Goal: Navigation & Orientation: Find specific page/section

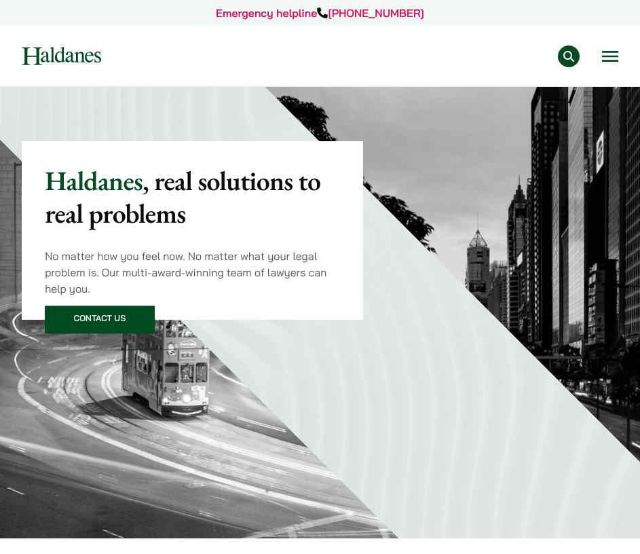
click at [605, 52] on button "Open menu" at bounding box center [610, 56] width 16 height 11
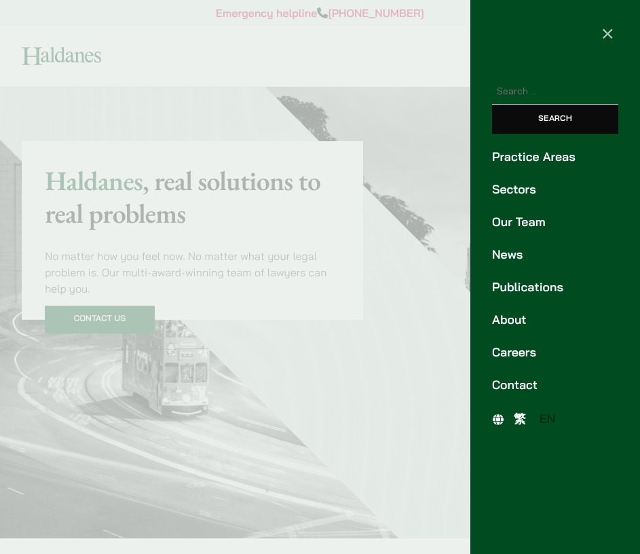
click at [533, 225] on link "Our Team" at bounding box center [555, 222] width 126 height 18
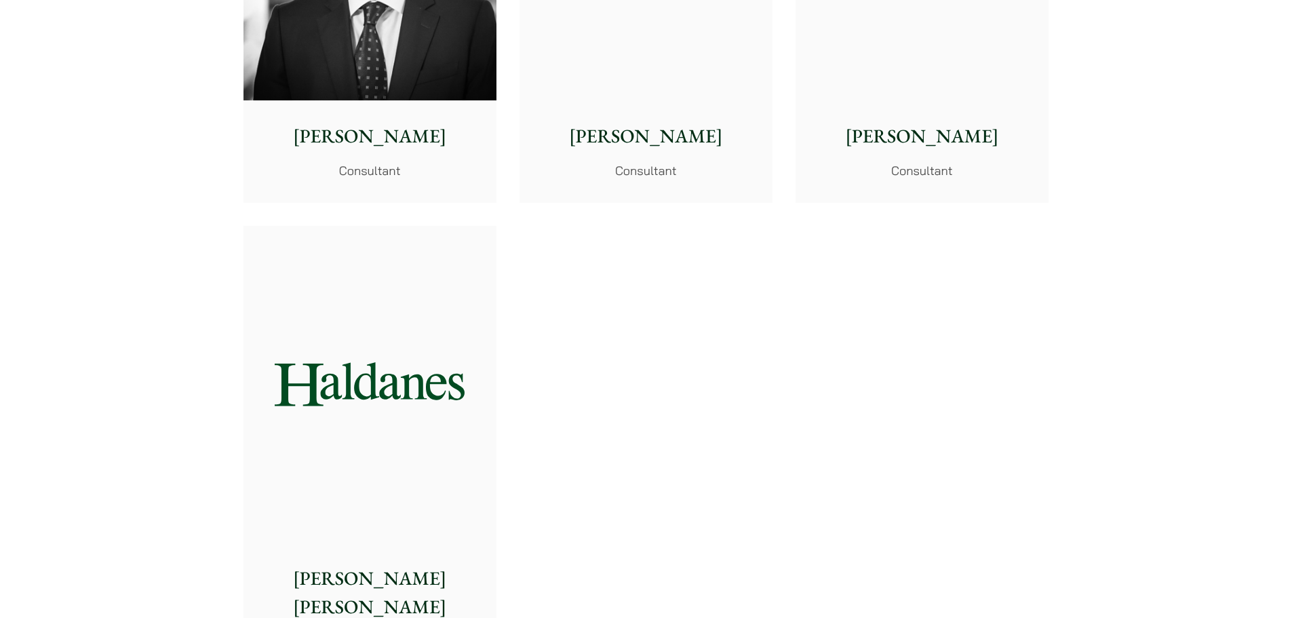
scroll to position [7124, 0]
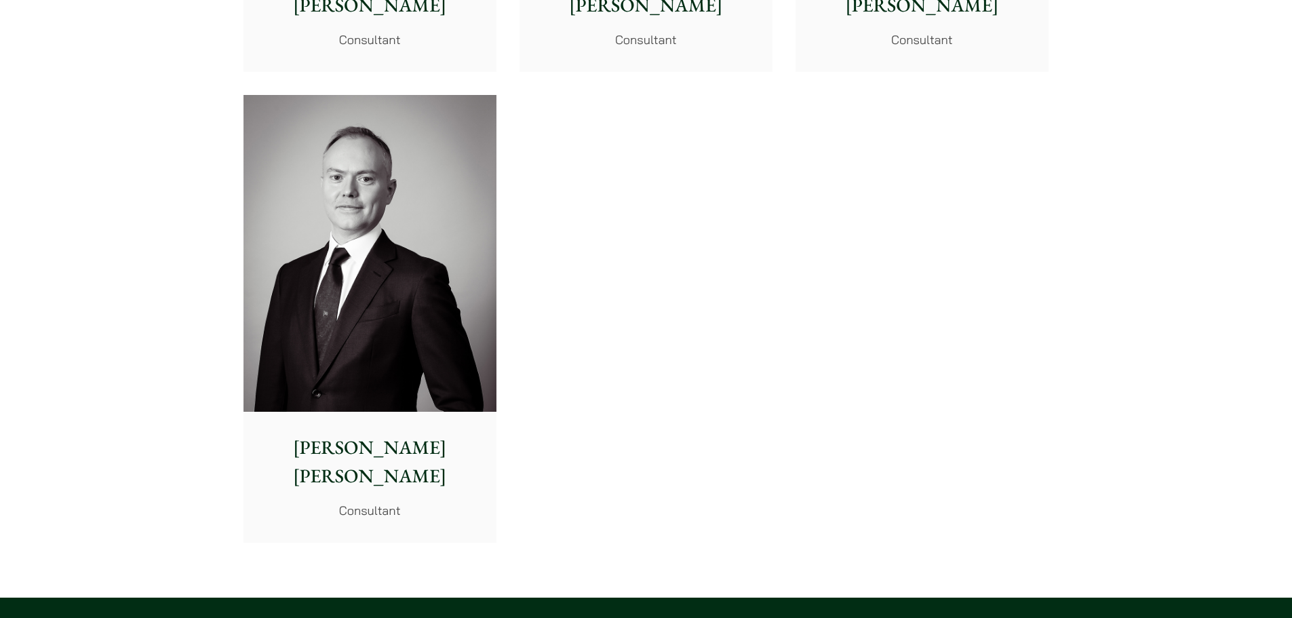
click at [398, 248] on img at bounding box center [370, 253] width 253 height 317
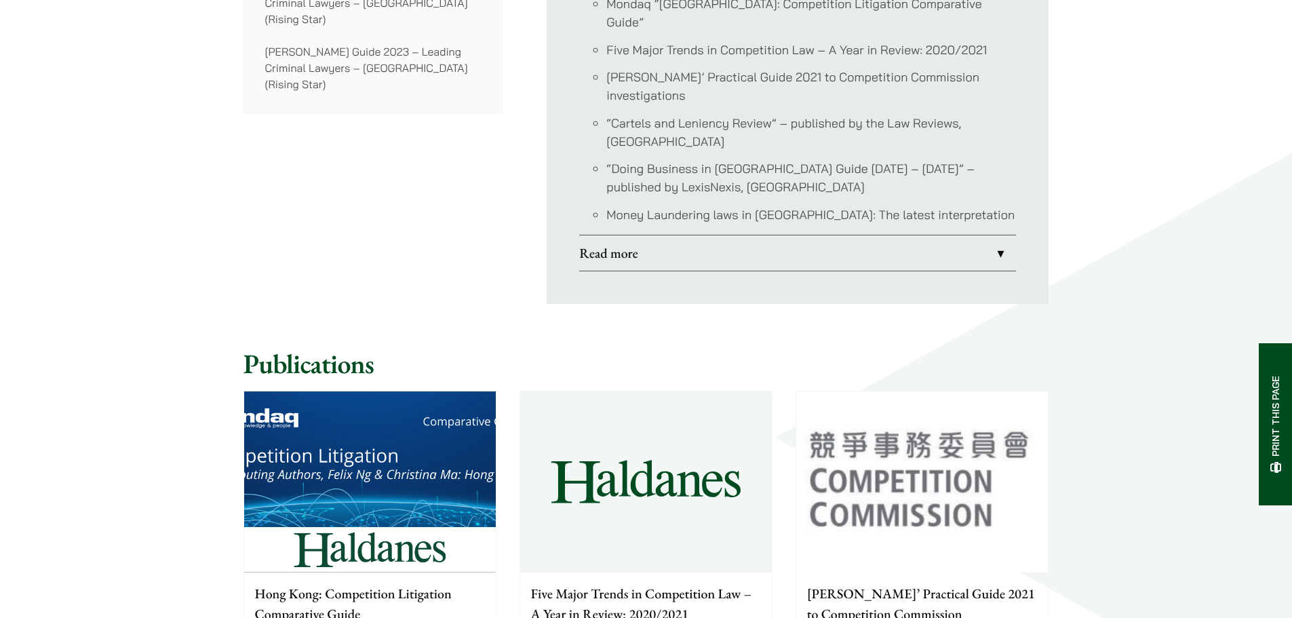
scroll to position [1357, 0]
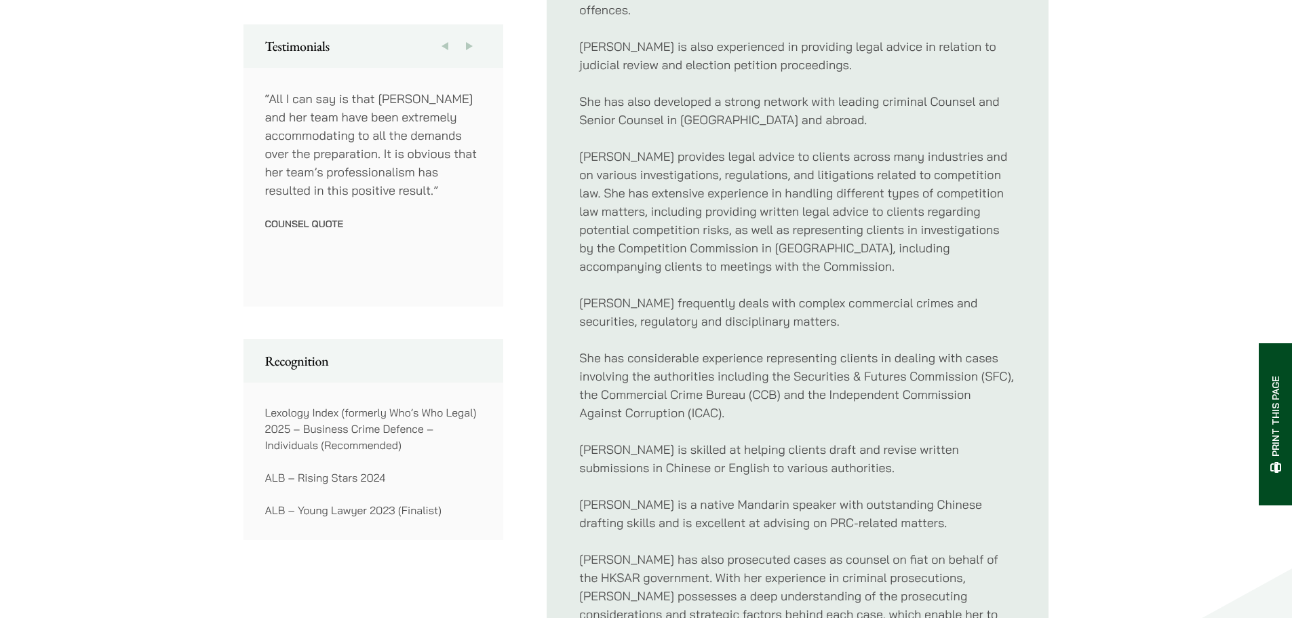
scroll to position [1153, 0]
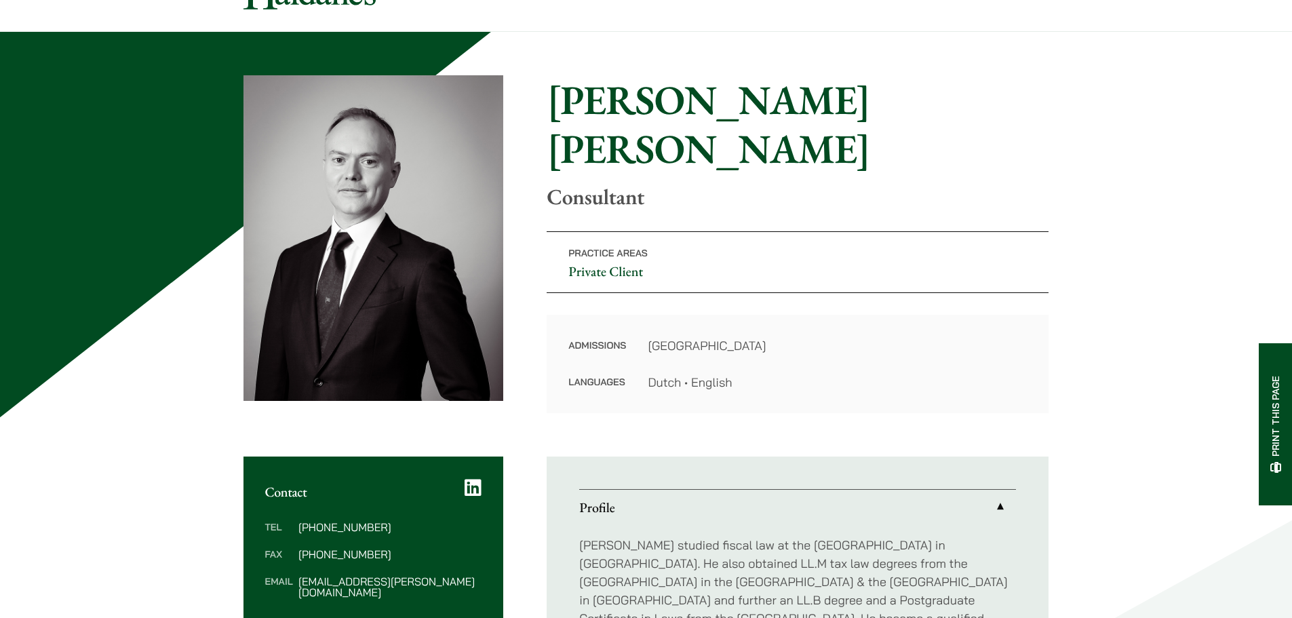
scroll to position [68, 0]
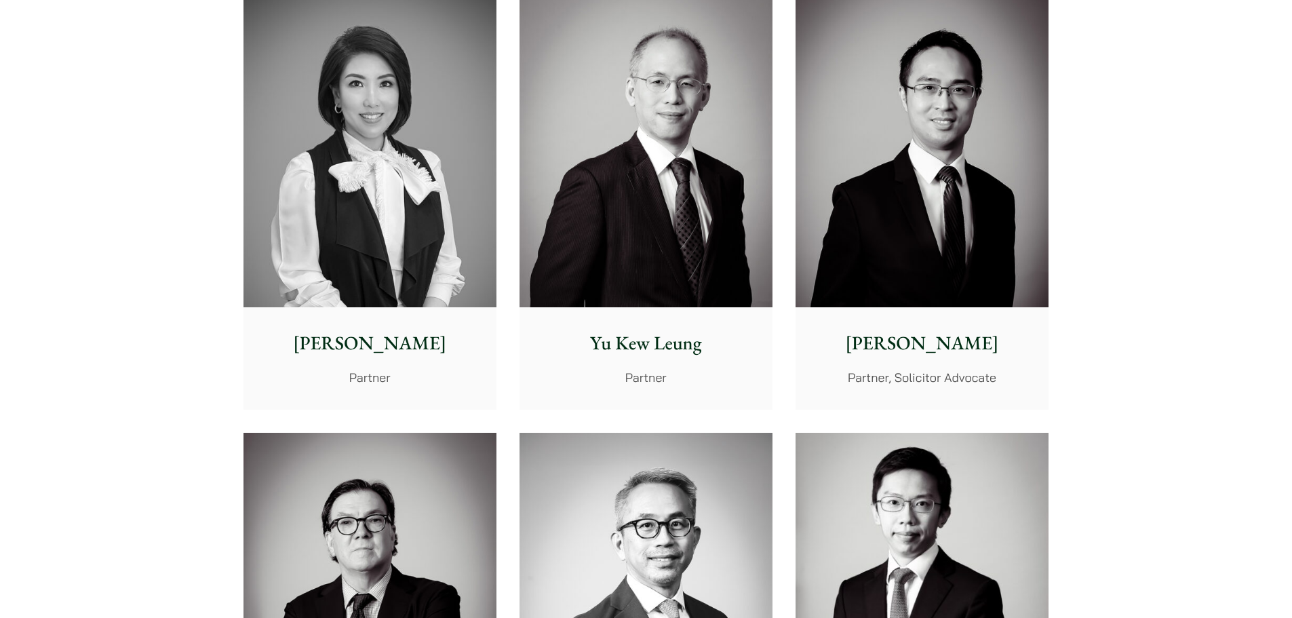
scroll to position [1221, 0]
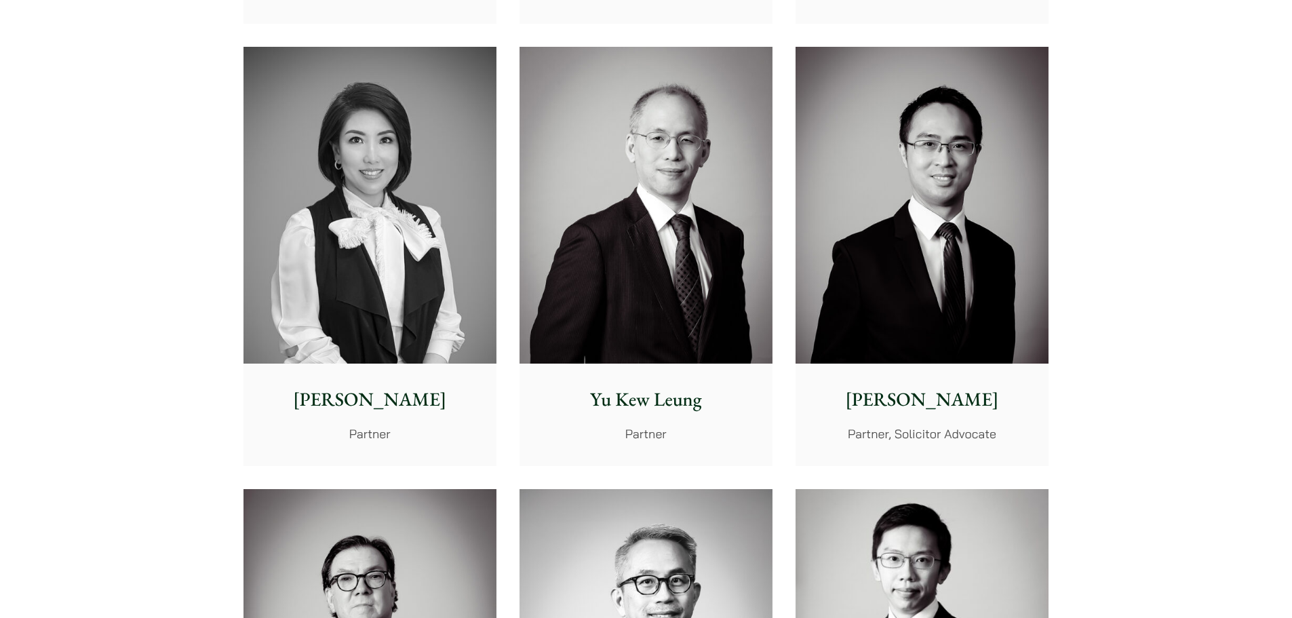
click at [654, 142] on img at bounding box center [646, 205] width 253 height 317
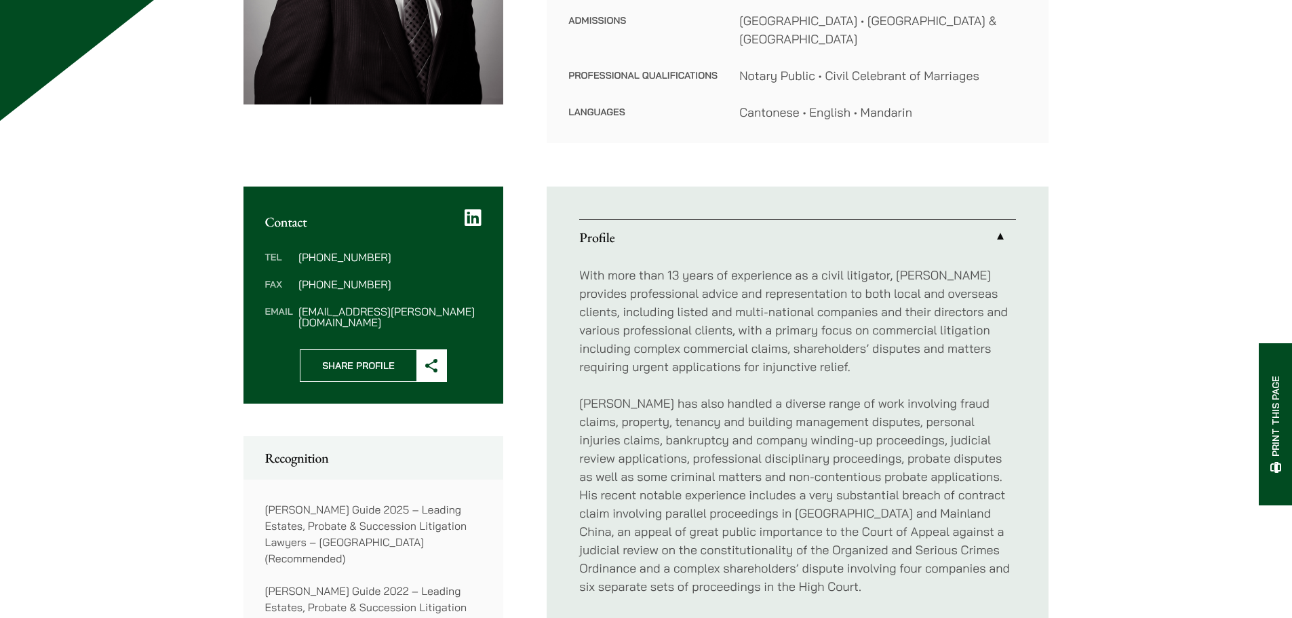
scroll to position [68, 0]
